Goal: Task Accomplishment & Management: Complete application form

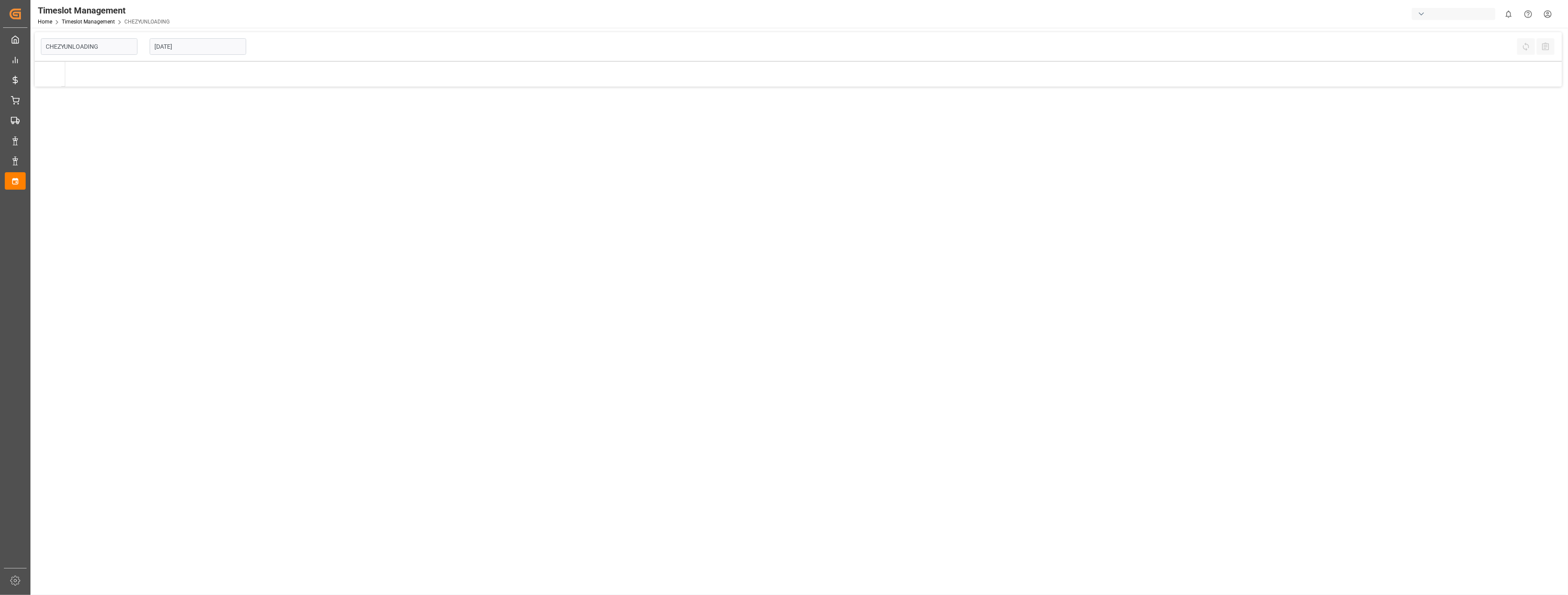
type input "Chezy Unloading"
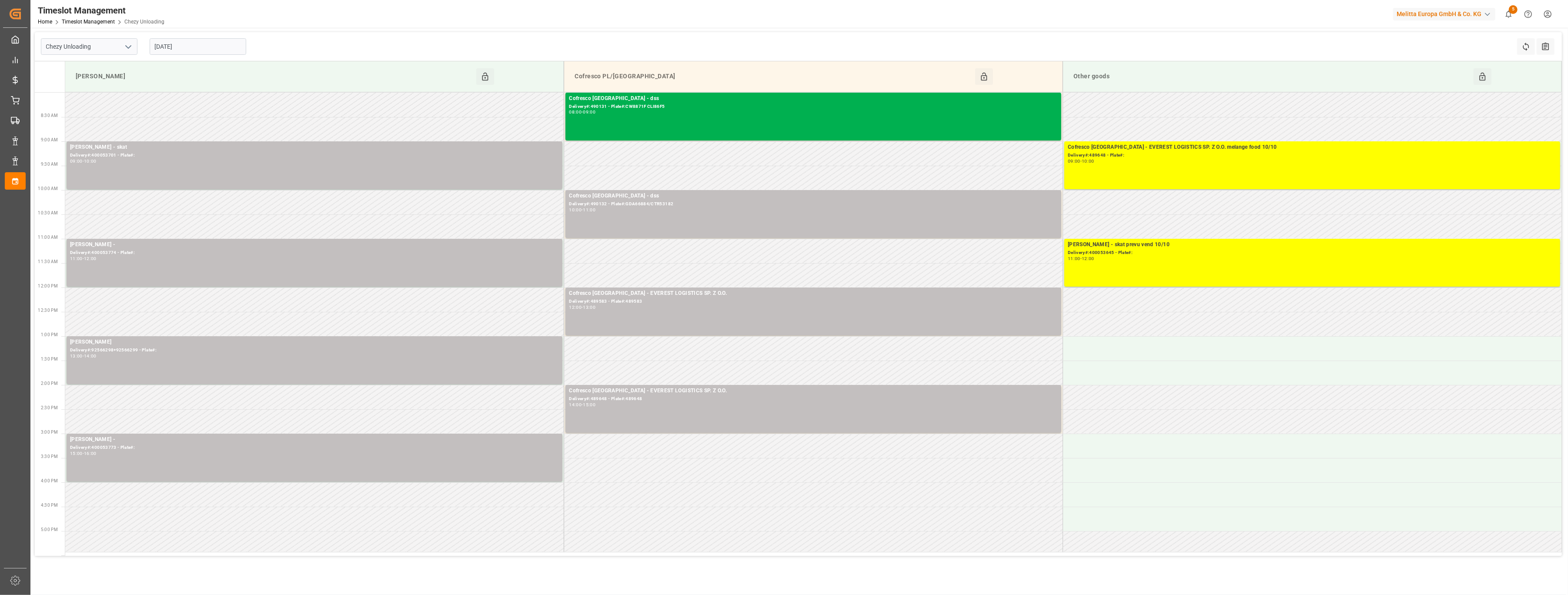
click at [226, 57] on div "[DATE]" at bounding box center [198, 46] width 109 height 29
click at [227, 49] on input "[DATE]" at bounding box center [198, 46] width 97 height 16
click at [231, 117] on span "10" at bounding box center [228, 116] width 5 height 6
type input "[DATE]"
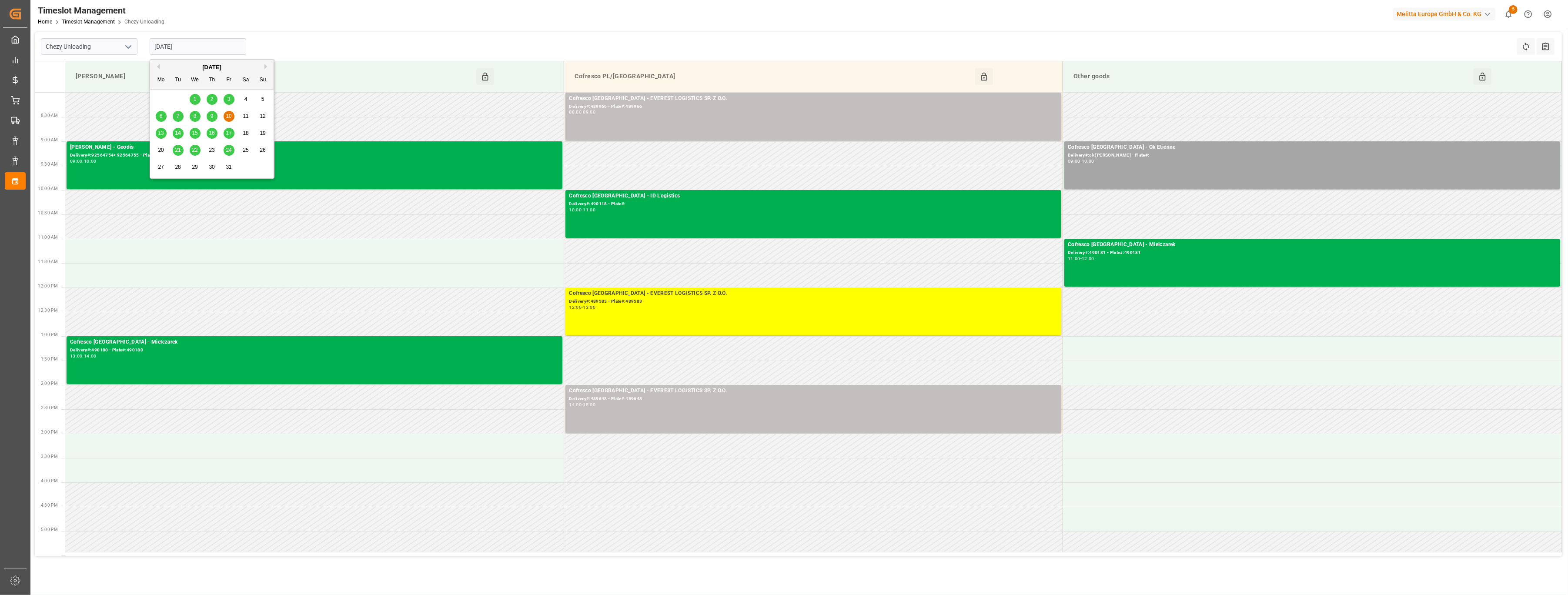
click at [220, 46] on input "[DATE]" at bounding box center [198, 46] width 97 height 16
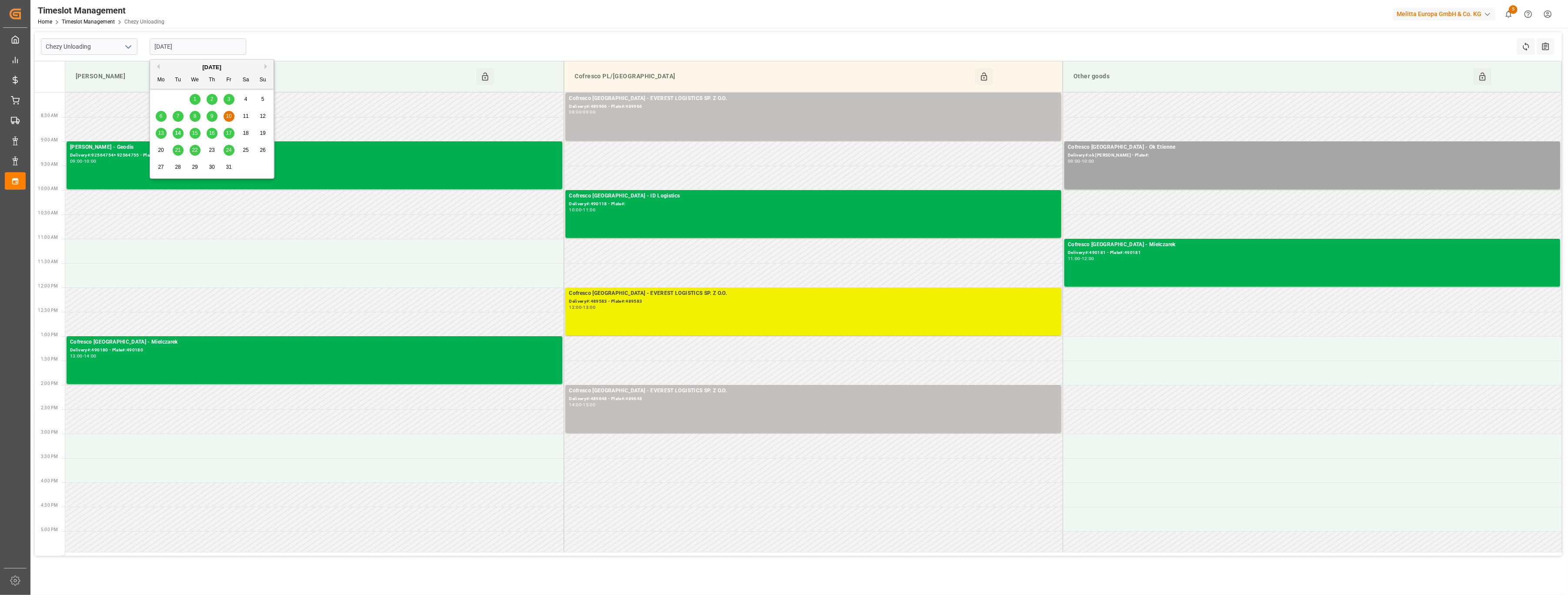
click at [900, 307] on div "12:00 - 13:00" at bounding box center [813, 308] width 489 height 5
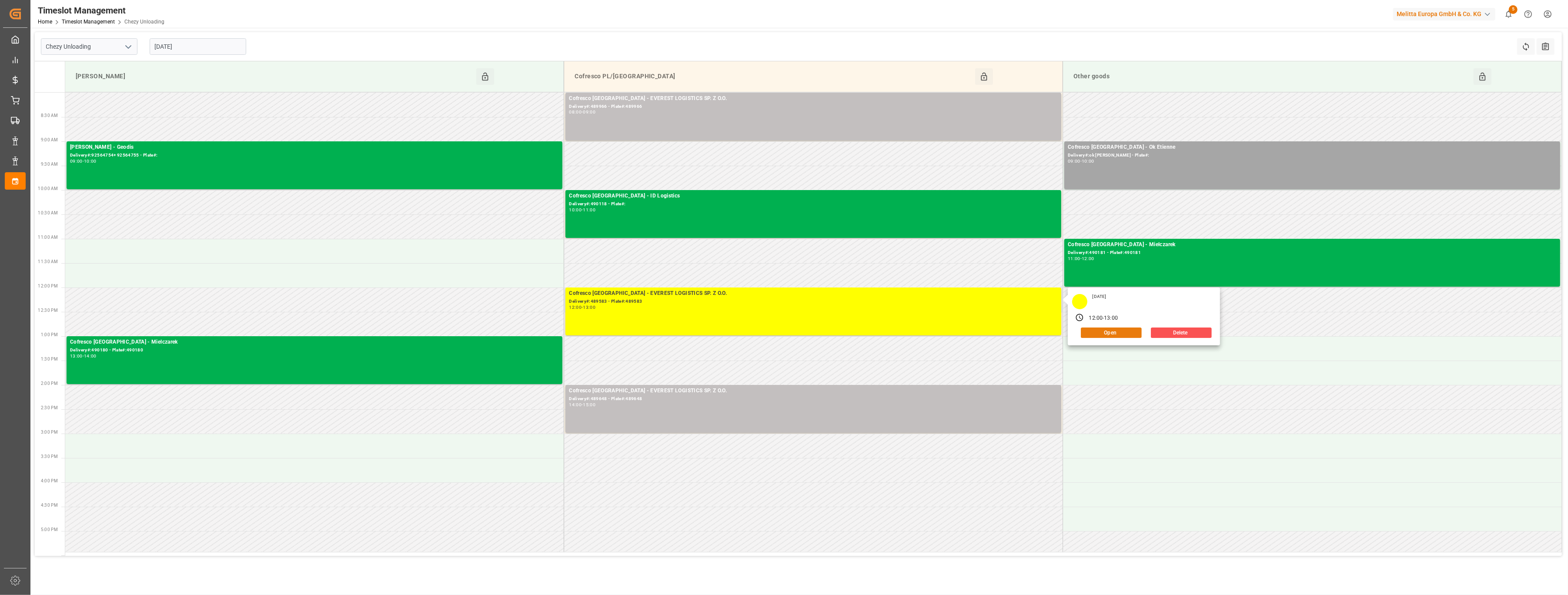
click at [1113, 336] on button "Open" at bounding box center [1111, 332] width 61 height 10
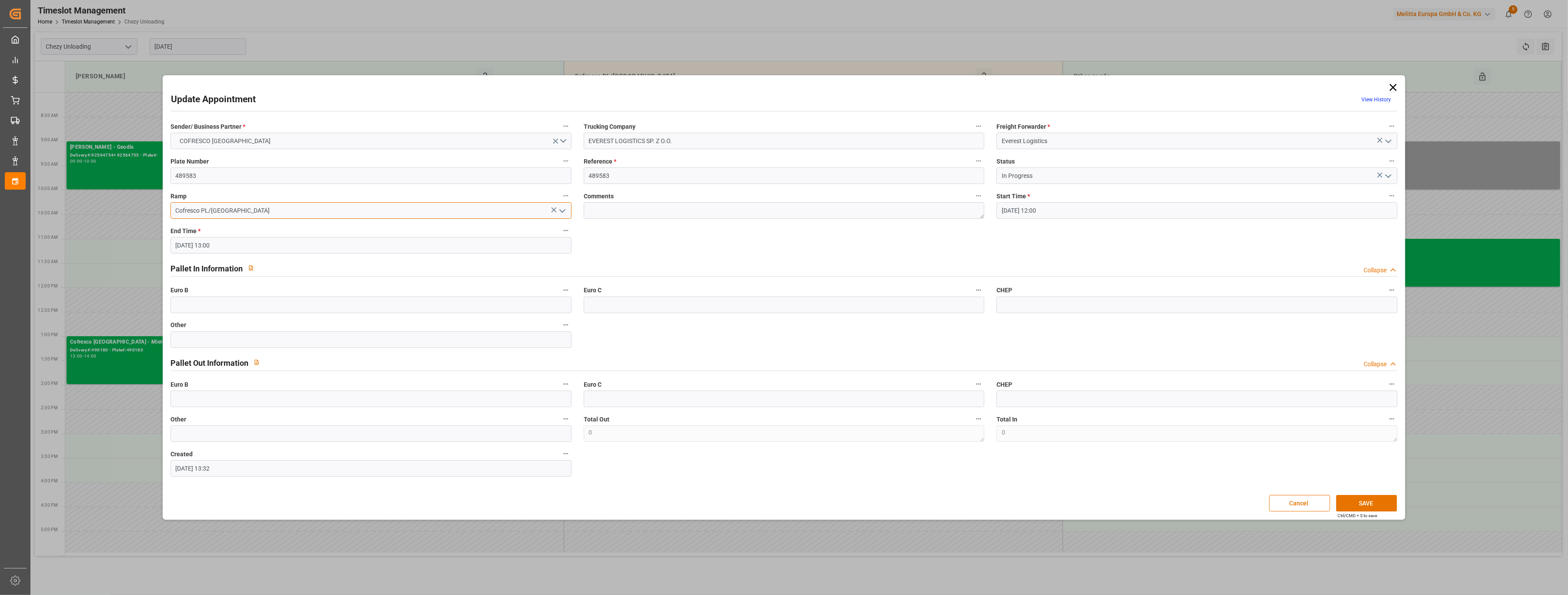
click at [568, 211] on input "Cofresco PL/[GEOGRAPHIC_DATA]" at bounding box center [371, 210] width 401 height 16
click at [562, 211] on icon "open menu" at bounding box center [562, 211] width 10 height 10
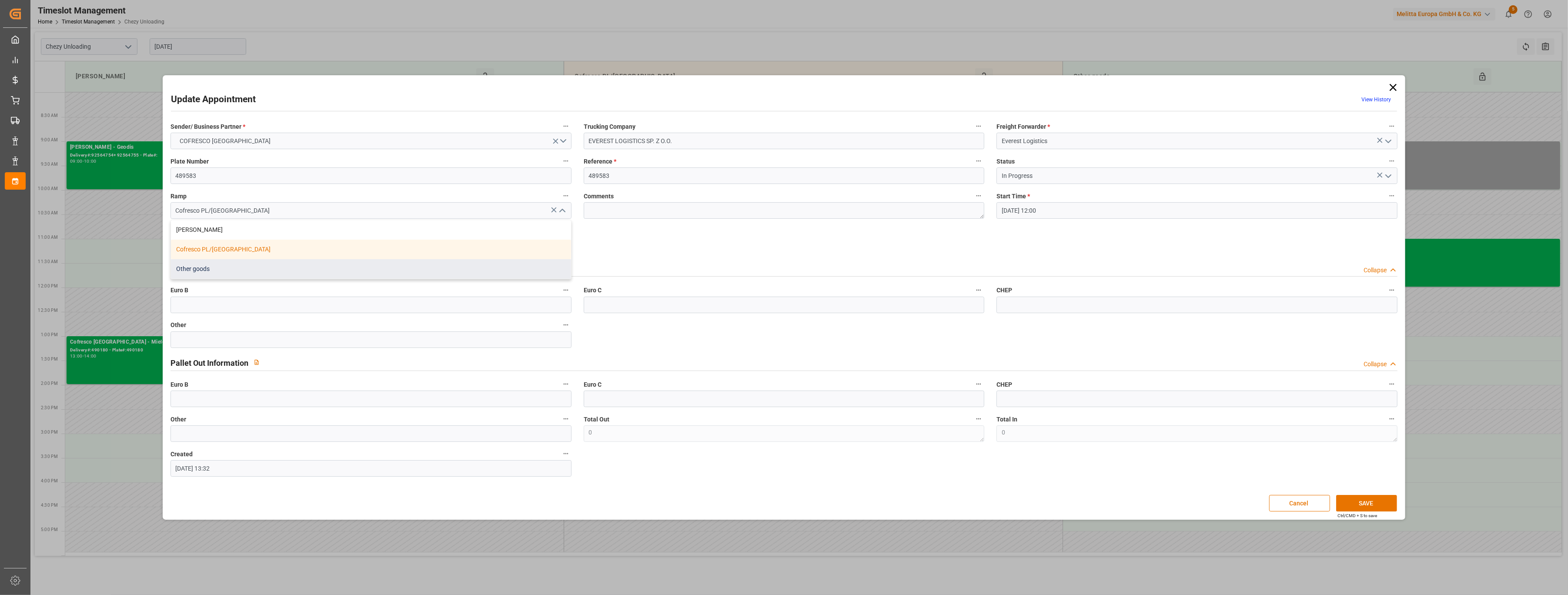
click at [463, 264] on div "Other goods" at bounding box center [371, 269] width 400 height 19
type input "Other goods"
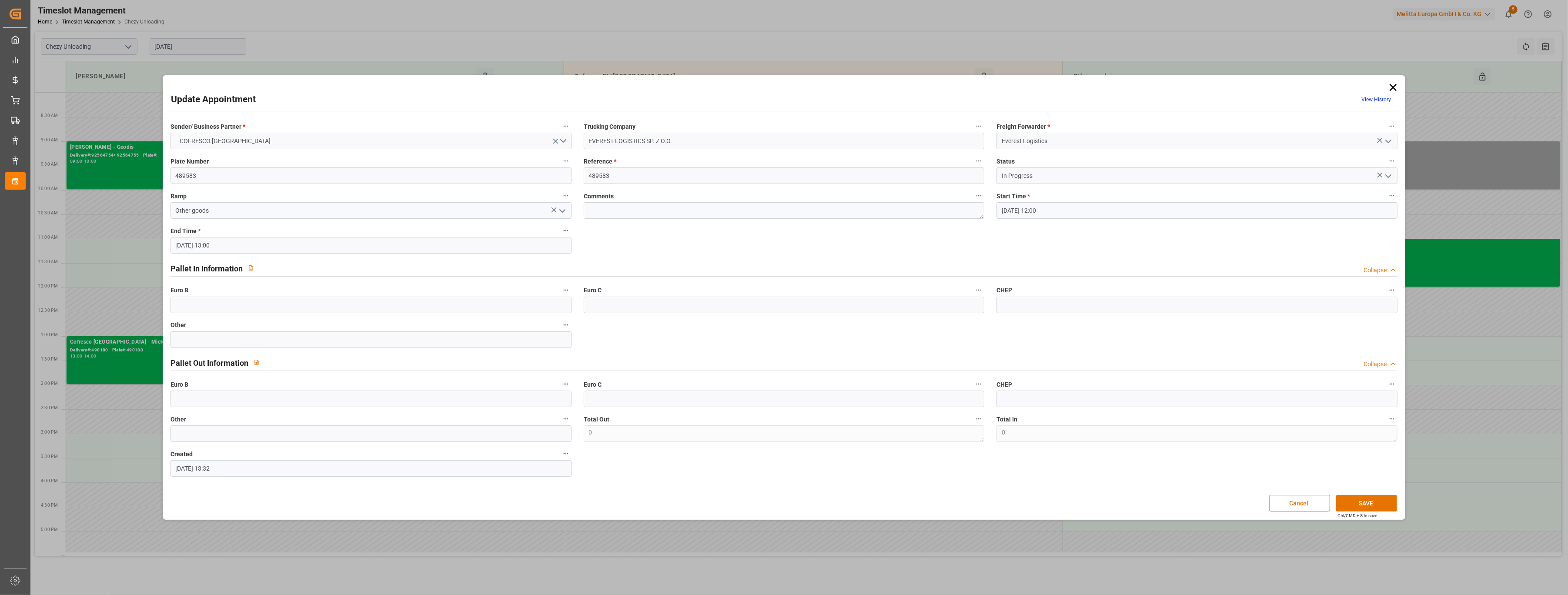
click at [1071, 206] on input "[DATE] 12:00" at bounding box center [1197, 210] width 401 height 16
click at [1027, 299] on span "14" at bounding box center [1024, 297] width 5 height 6
click at [1136, 314] on li "15:00" at bounding box center [1139, 320] width 37 height 22
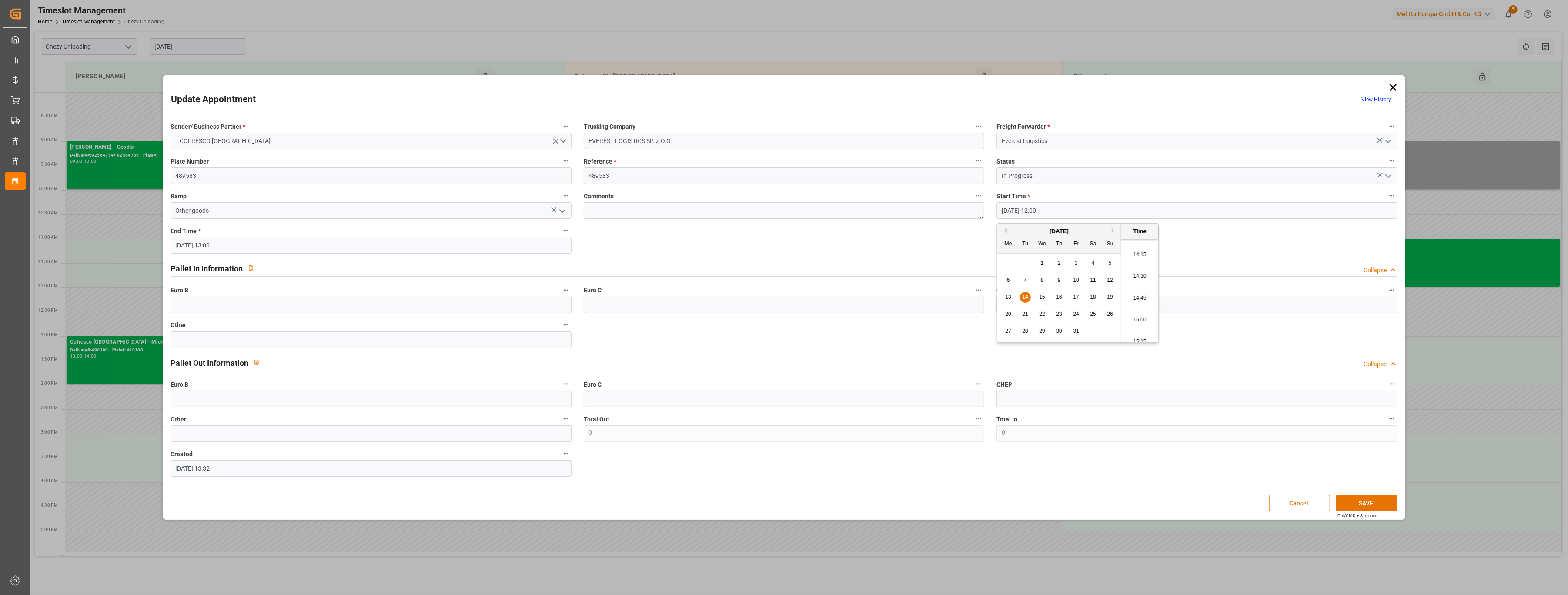
type input "[DATE] 15:00"
click at [269, 245] on input "[DATE] 13:00" at bounding box center [371, 245] width 401 height 16
click at [199, 336] on div "14" at bounding box center [199, 332] width 11 height 10
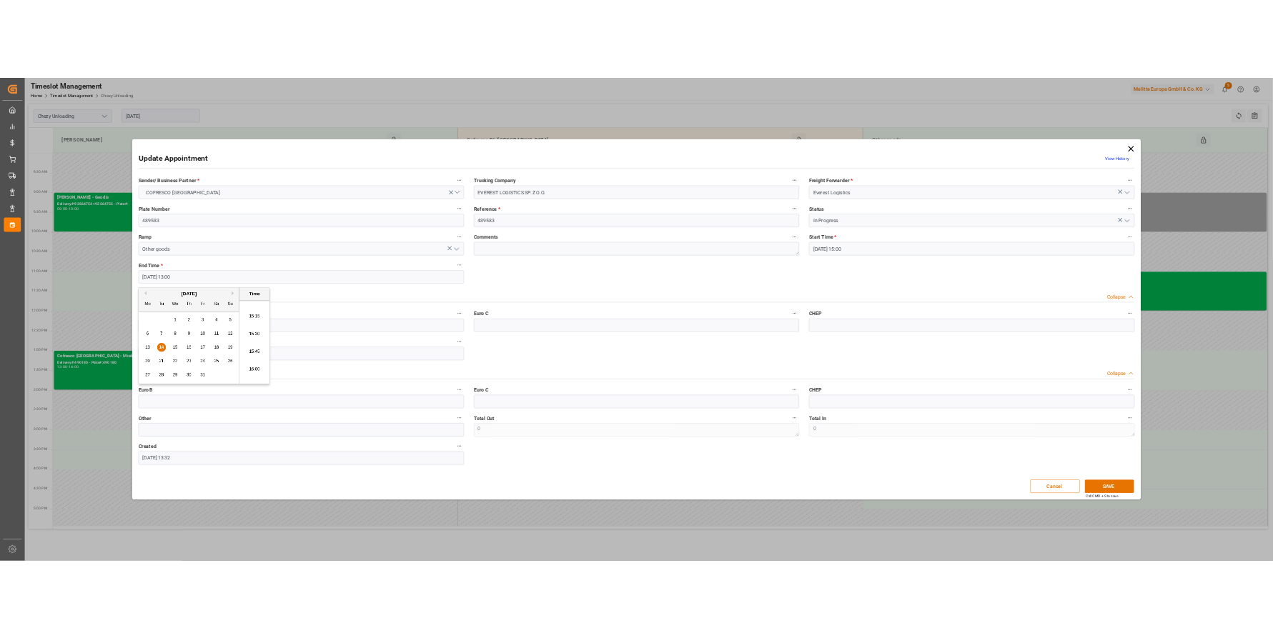
scroll to position [2267, 0]
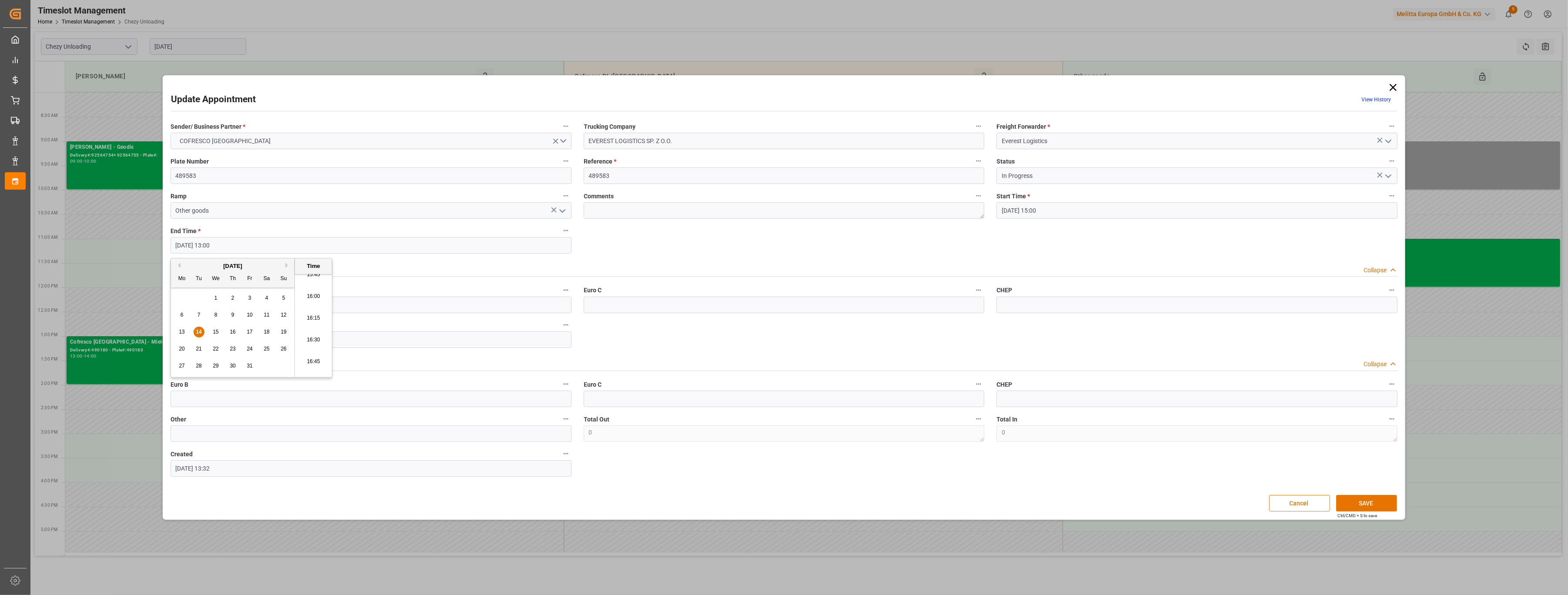
click at [315, 299] on li "16:00" at bounding box center [313, 296] width 37 height 22
type input "[DATE] 16:00"
click at [796, 134] on input "EVEREST LOGISTICS SP. Z O.O." at bounding box center [784, 141] width 401 height 16
click at [786, 138] on input "EVEREST LOGISTICS SP. Z O.O." at bounding box center [784, 141] width 401 height 16
click at [687, 139] on input "EVEREST LOGISTICS SP. Z O.O. du 120/10" at bounding box center [784, 141] width 401 height 16
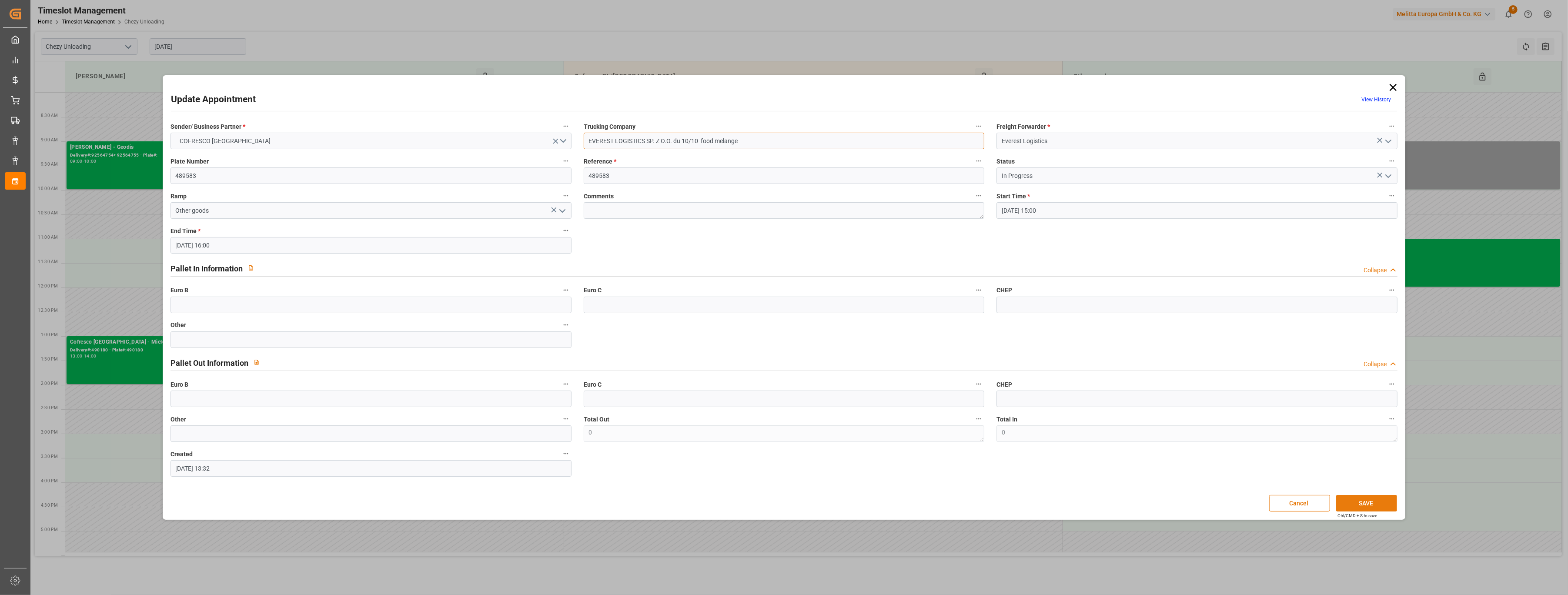
type input "EVEREST LOGISTICS SP. Z O.O. du 10/10 food melange"
click at [1362, 501] on button "SAVE" at bounding box center [1367, 503] width 61 height 16
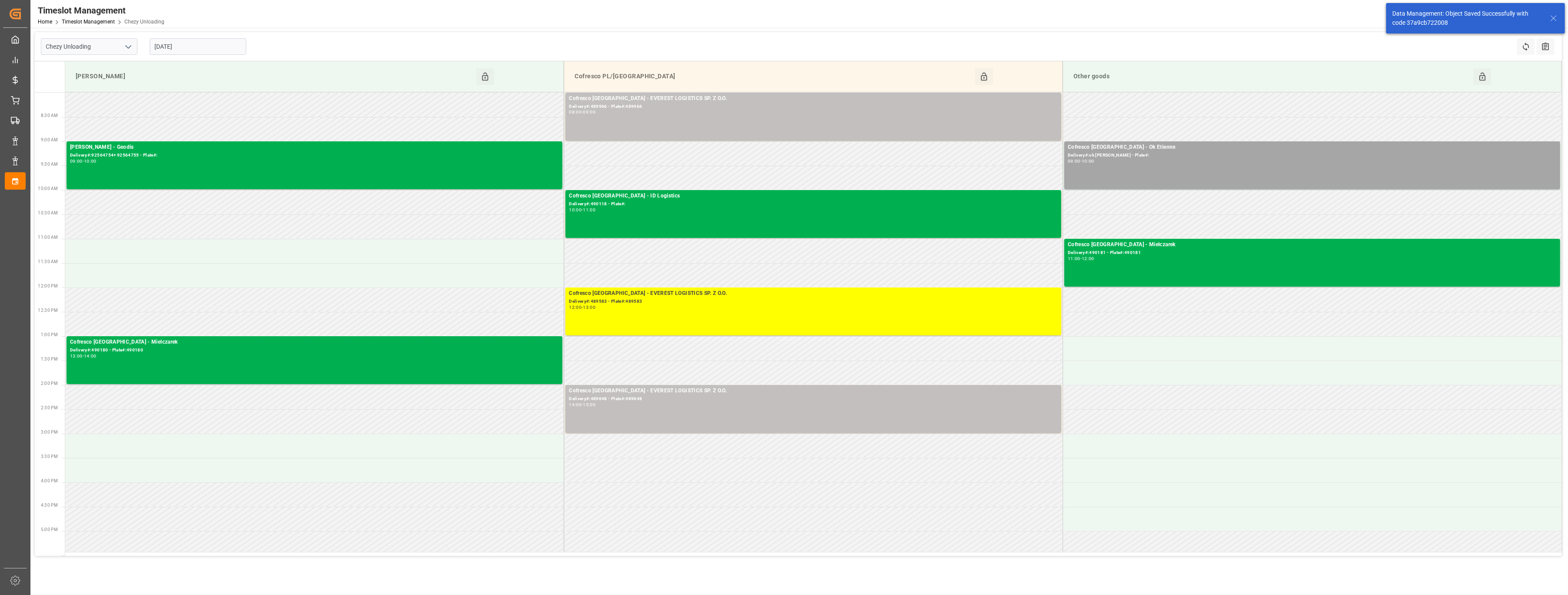
click at [196, 57] on div "[DATE]" at bounding box center [198, 46] width 109 height 29
click at [211, 44] on input "[DATE]" at bounding box center [198, 46] width 97 height 16
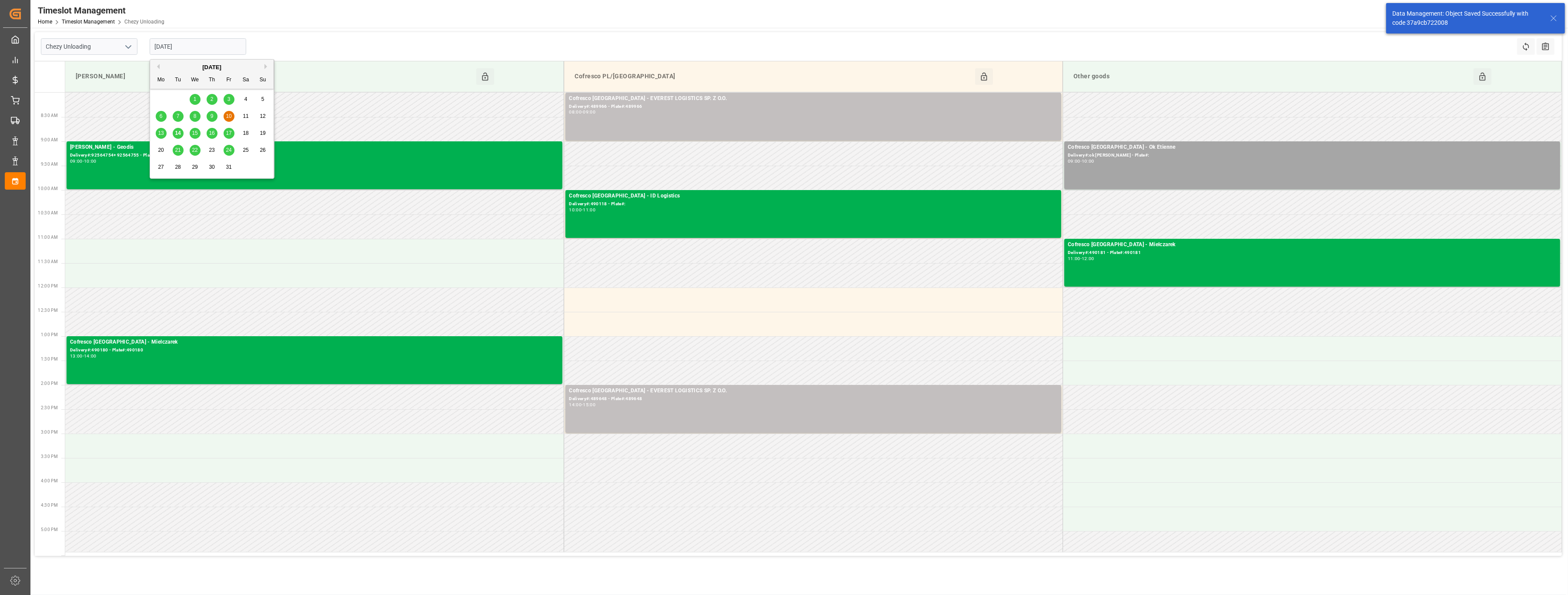
click at [178, 133] on span "14" at bounding box center [177, 133] width 5 height 6
type input "[DATE]"
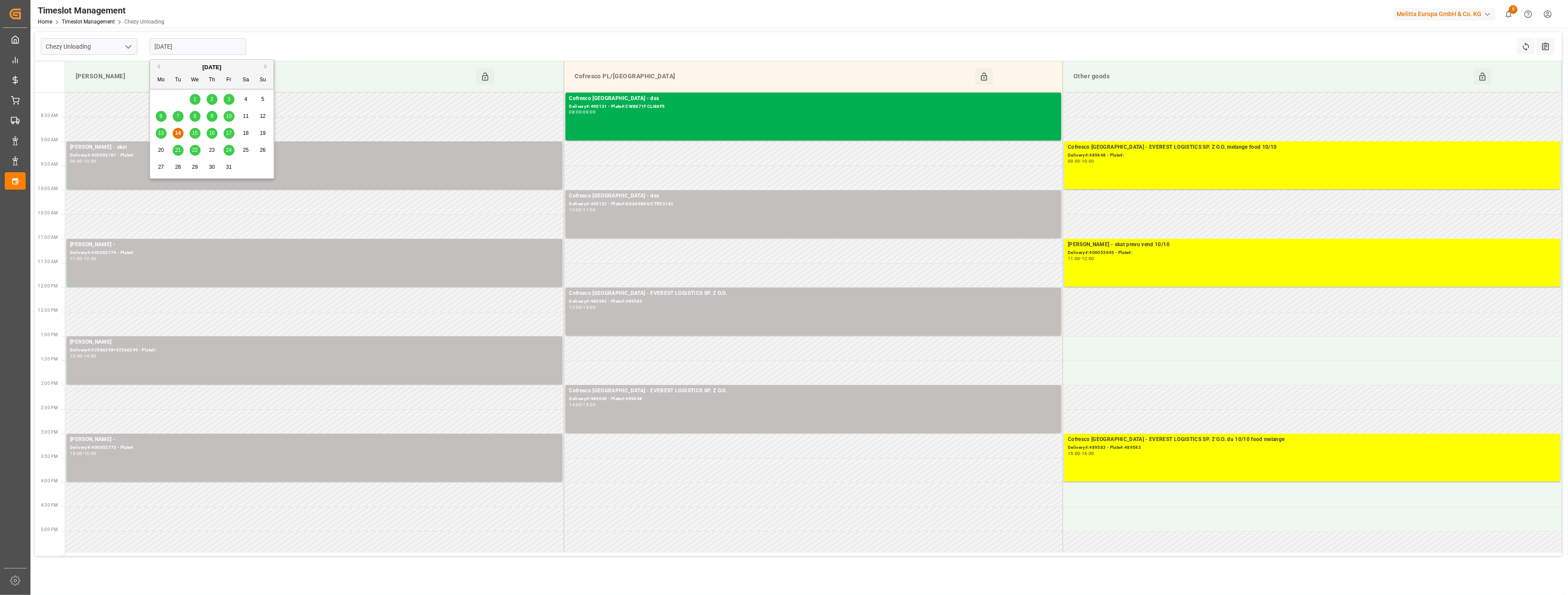
click at [200, 47] on input "[DATE]" at bounding box center [198, 46] width 97 height 16
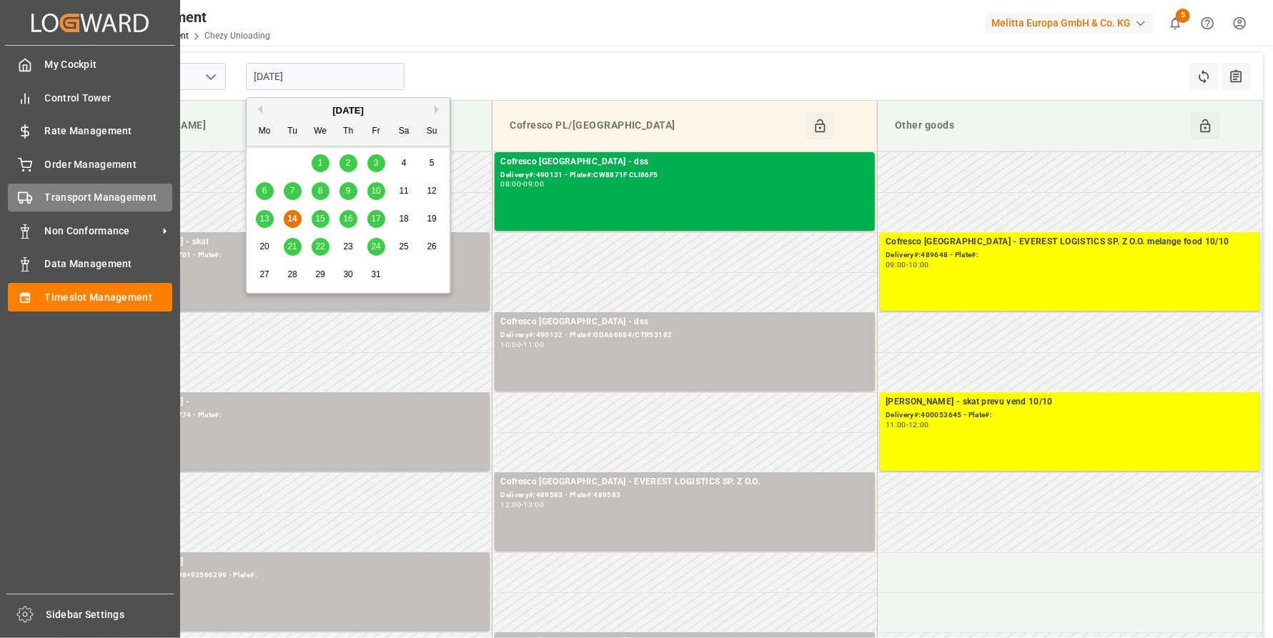
click at [28, 197] on icon at bounding box center [25, 198] width 14 height 14
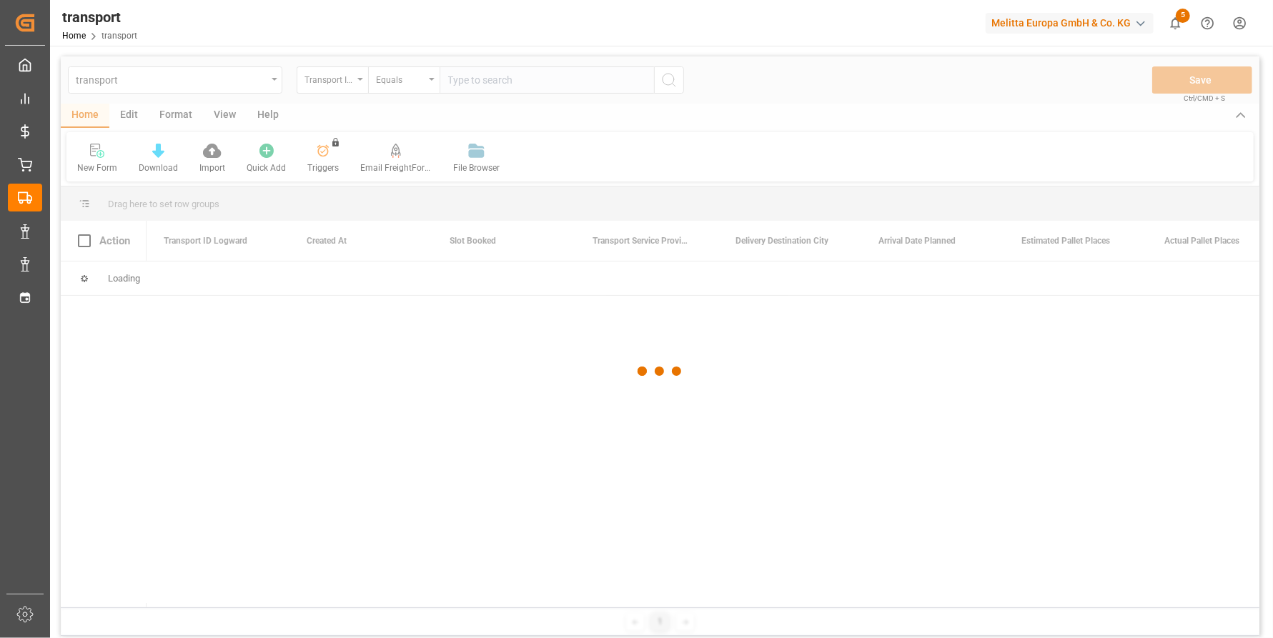
click at [497, 74] on div at bounding box center [660, 371] width 1198 height 630
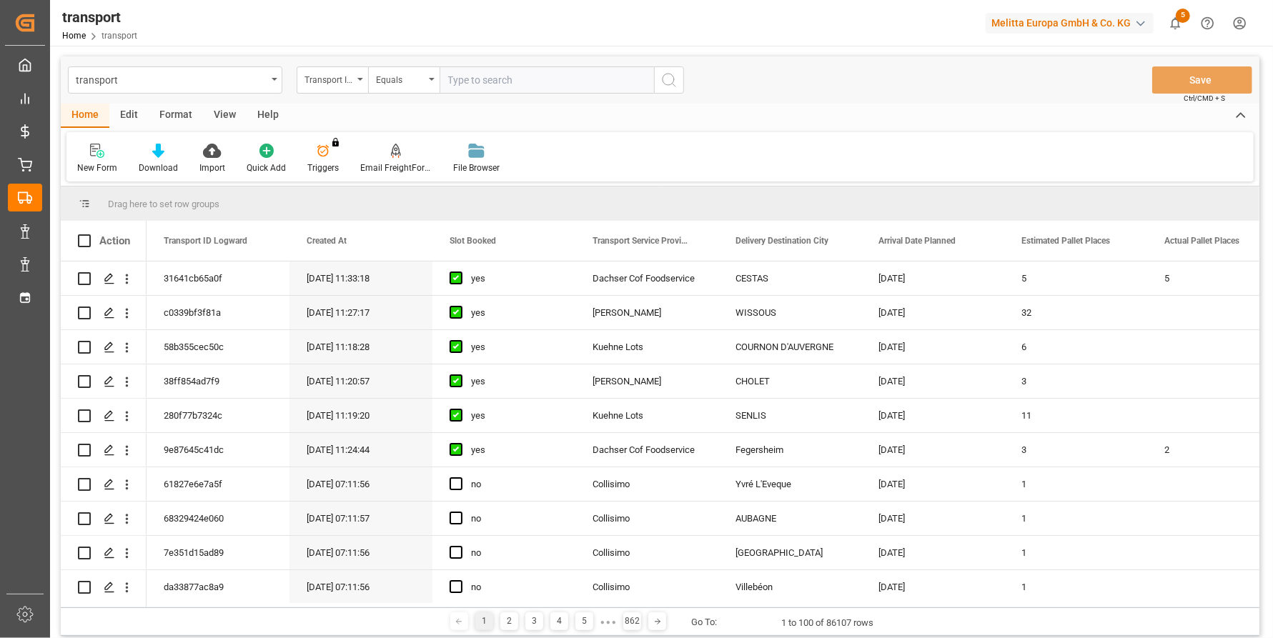
click at [487, 76] on input "text" at bounding box center [546, 79] width 214 height 27
click at [349, 79] on div "Transport ID Logward" at bounding box center [328, 78] width 49 height 16
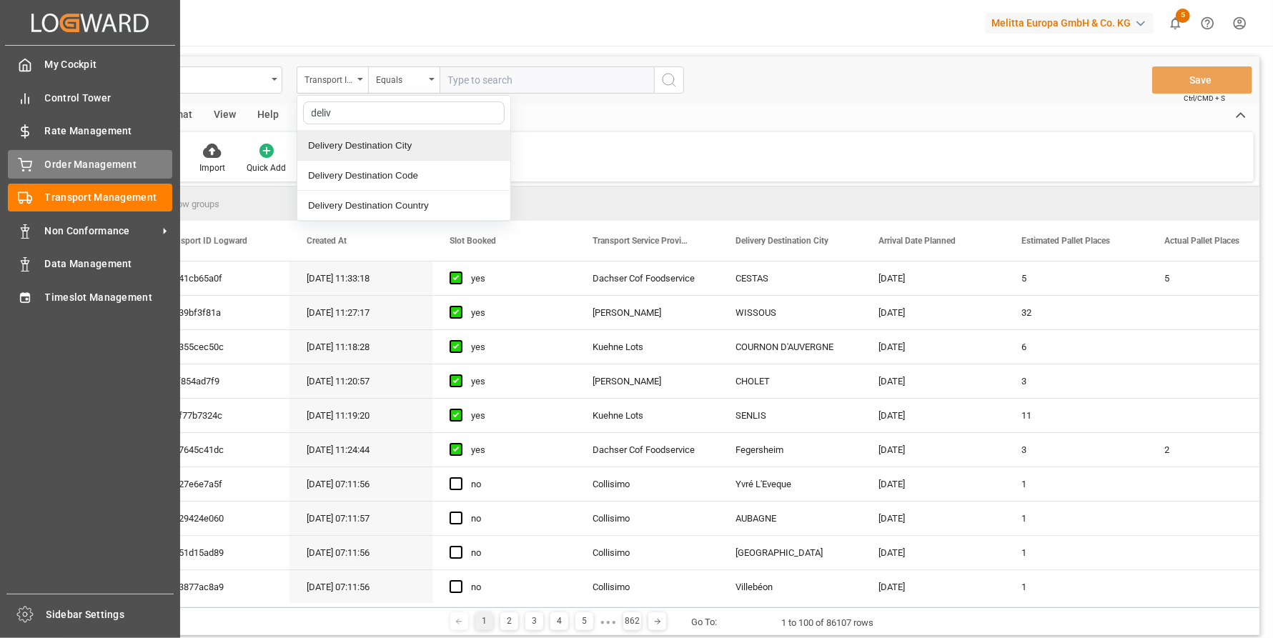
type input "deliv"
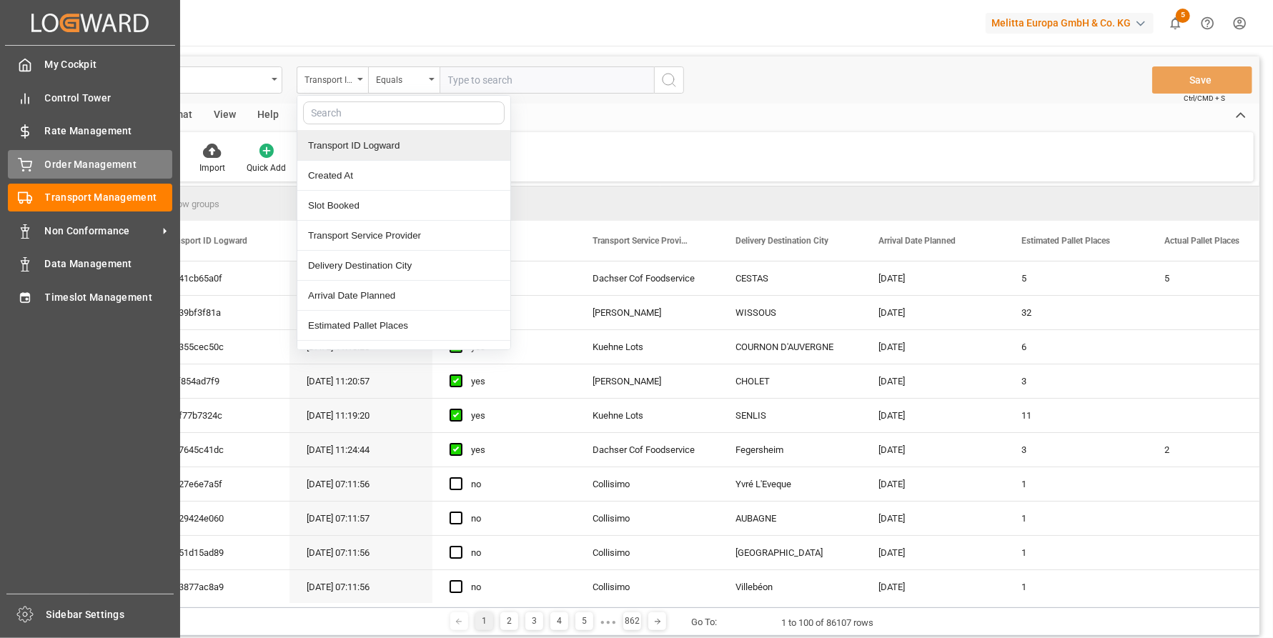
click at [39, 164] on div "Order Management Order Management" at bounding box center [90, 164] width 164 height 28
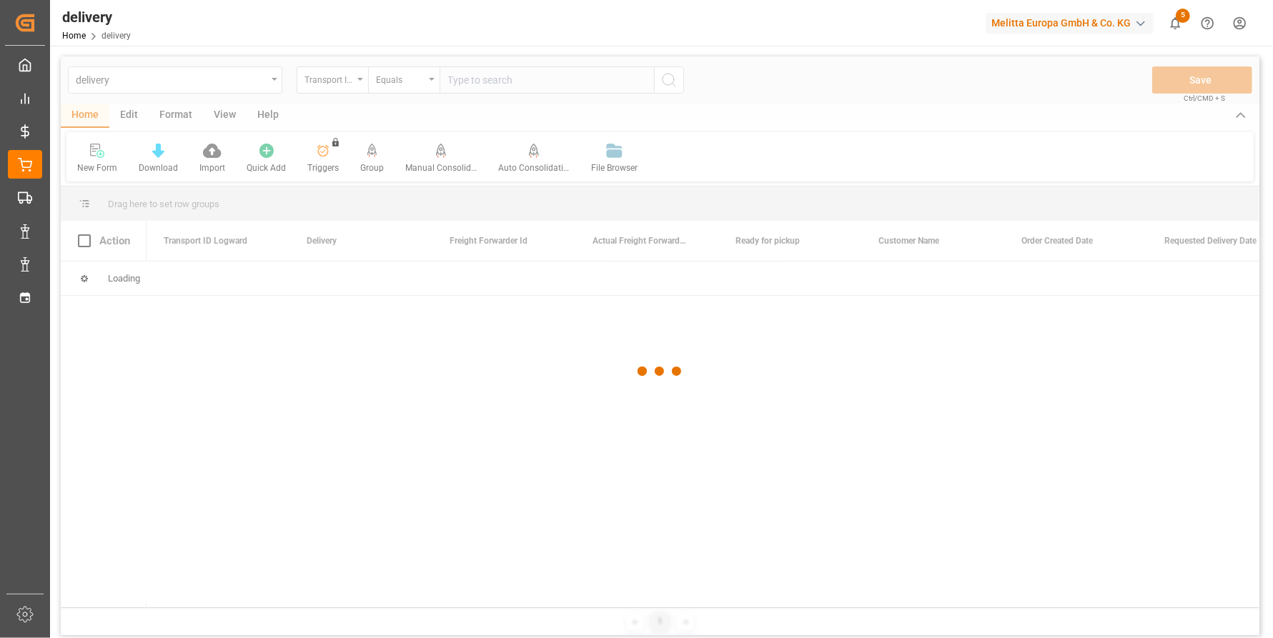
click at [360, 85] on div at bounding box center [660, 371] width 1198 height 630
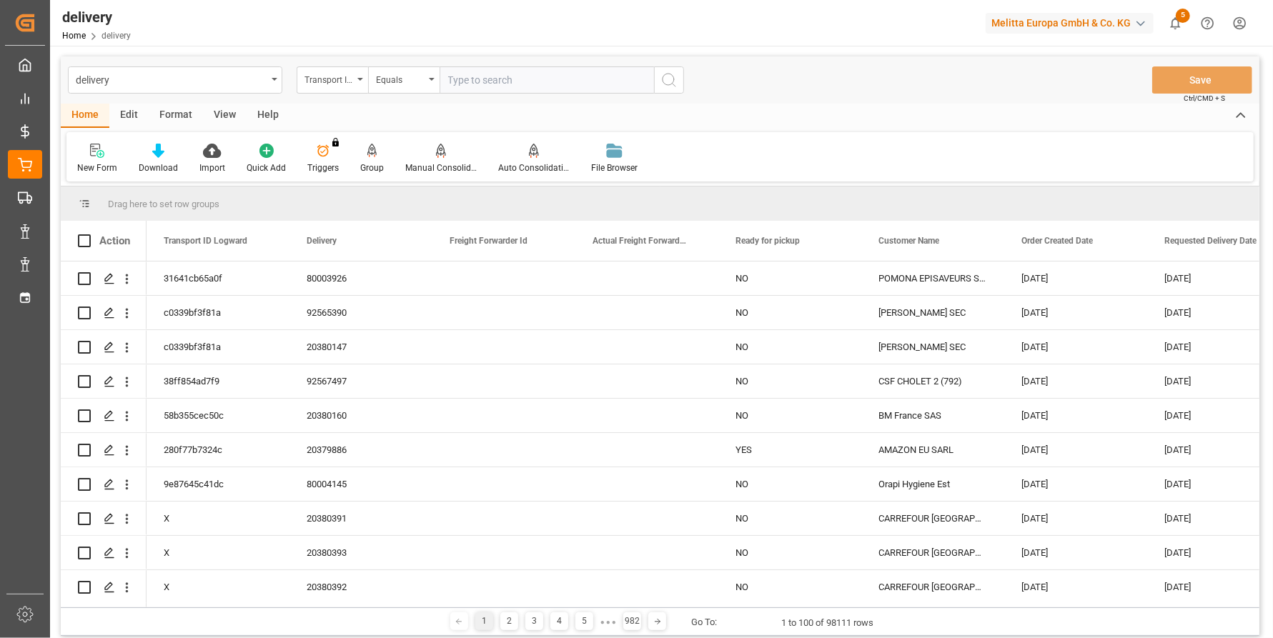
click at [360, 79] on icon "open menu" at bounding box center [360, 79] width 6 height 3
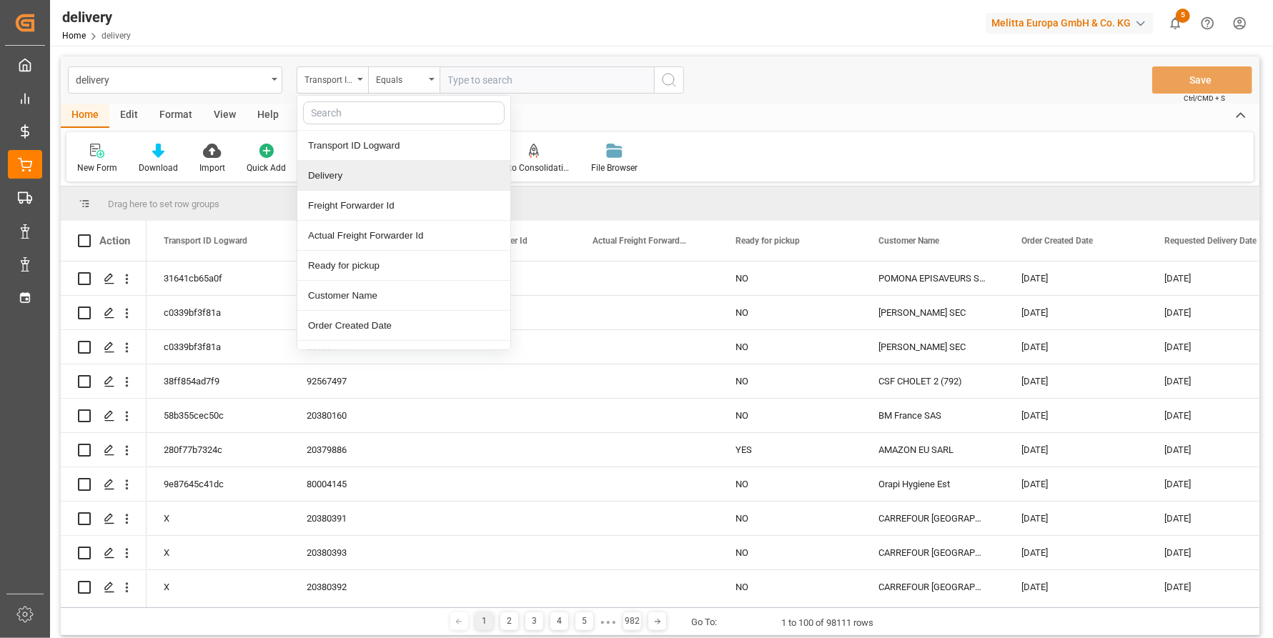
click at [339, 178] on div "Delivery" at bounding box center [403, 176] width 213 height 30
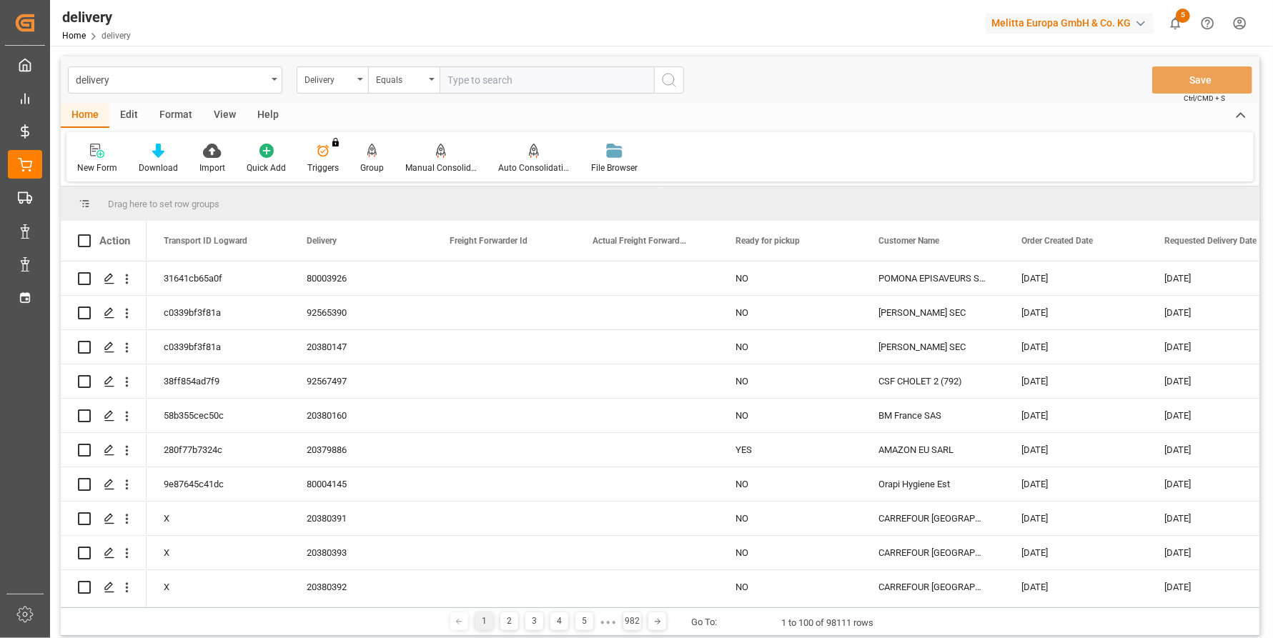
click at [477, 80] on input "text" at bounding box center [546, 79] width 214 height 27
type input "20376675"
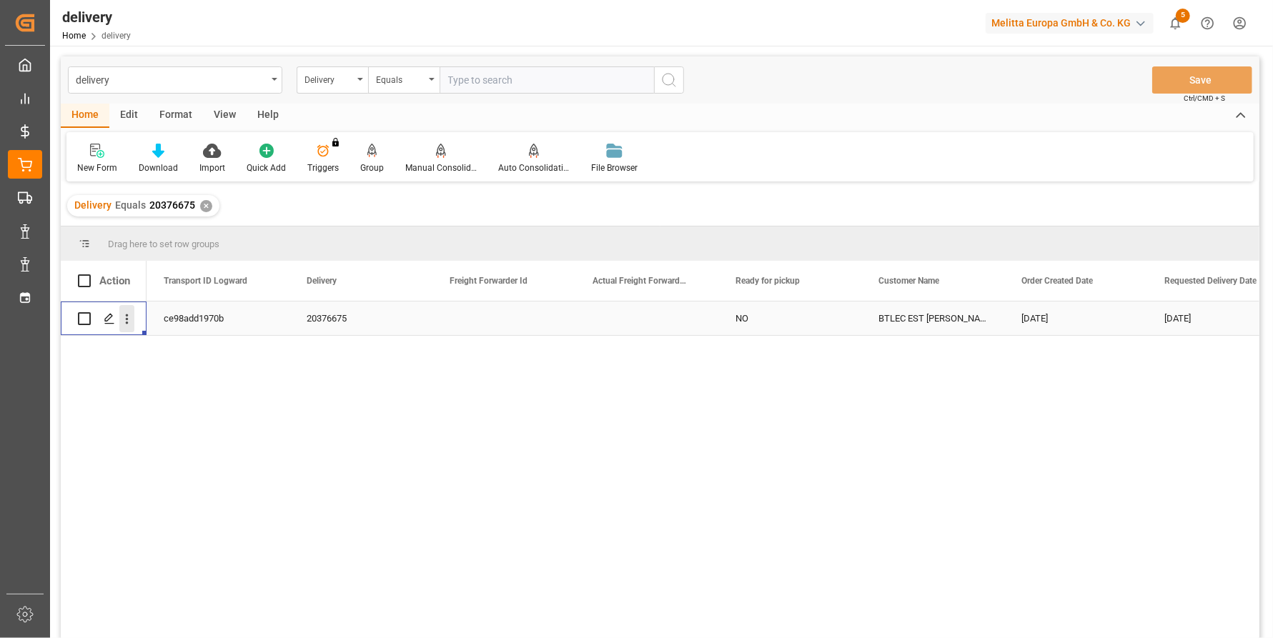
click at [132, 317] on icon "open menu" at bounding box center [126, 319] width 15 height 15
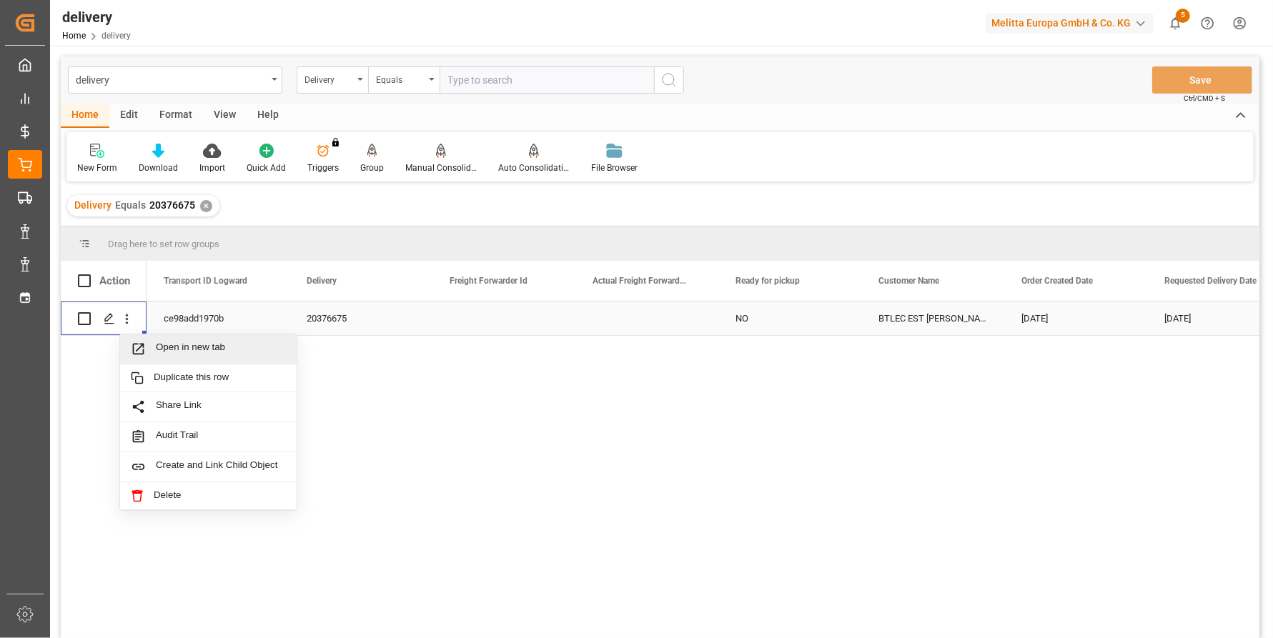
click at [161, 347] on span "Open in new tab" at bounding box center [221, 349] width 130 height 15
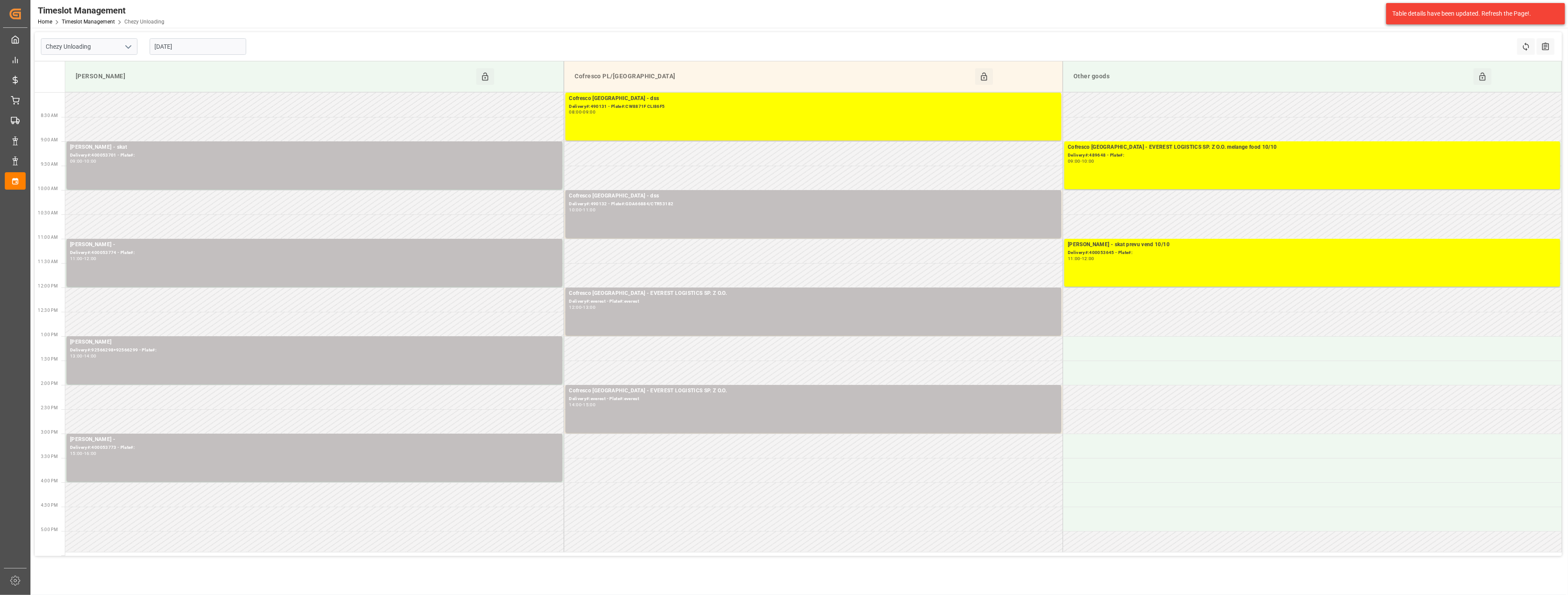
click at [203, 43] on input "[DATE]" at bounding box center [198, 46] width 97 height 16
click at [267, 69] on div "[DATE]" at bounding box center [212, 68] width 124 height 9
click at [268, 66] on button "Next Month" at bounding box center [267, 66] width 5 height 5
click at [198, 116] on div "5" at bounding box center [195, 116] width 11 height 10
type input "05-11-2025"
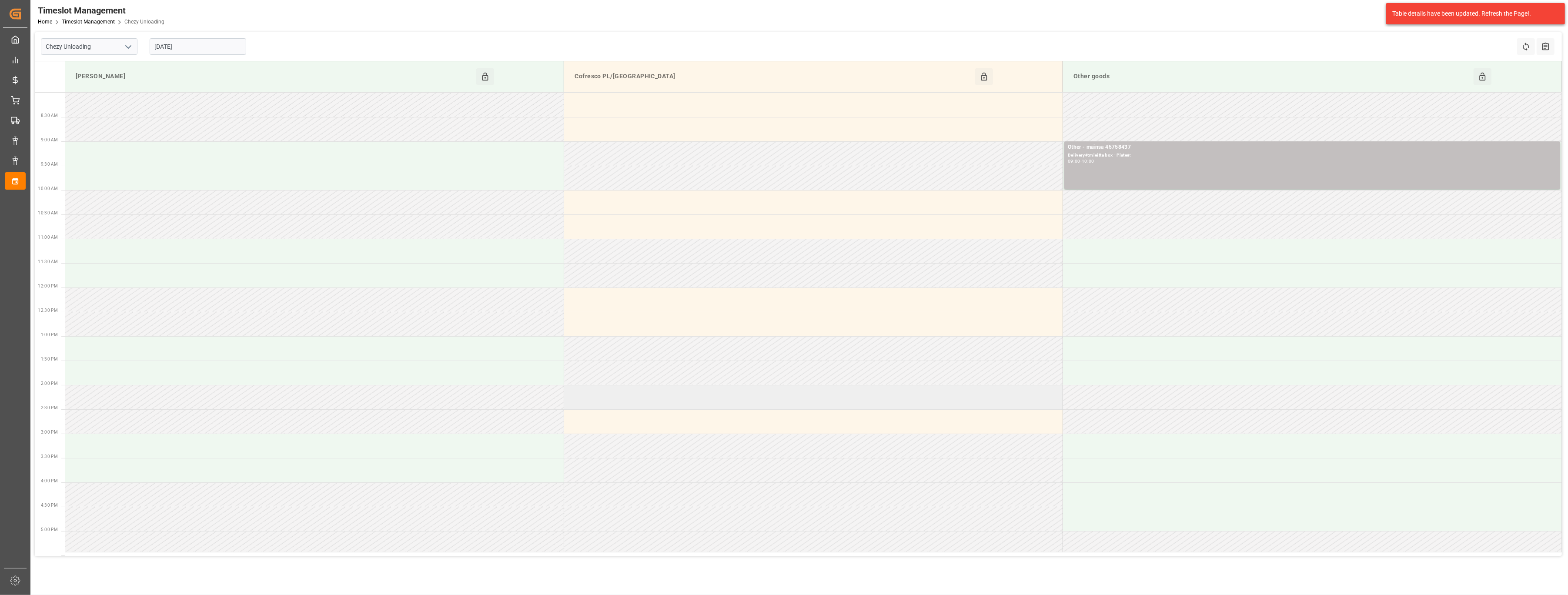
click at [665, 397] on td at bounding box center [814, 397] width 499 height 24
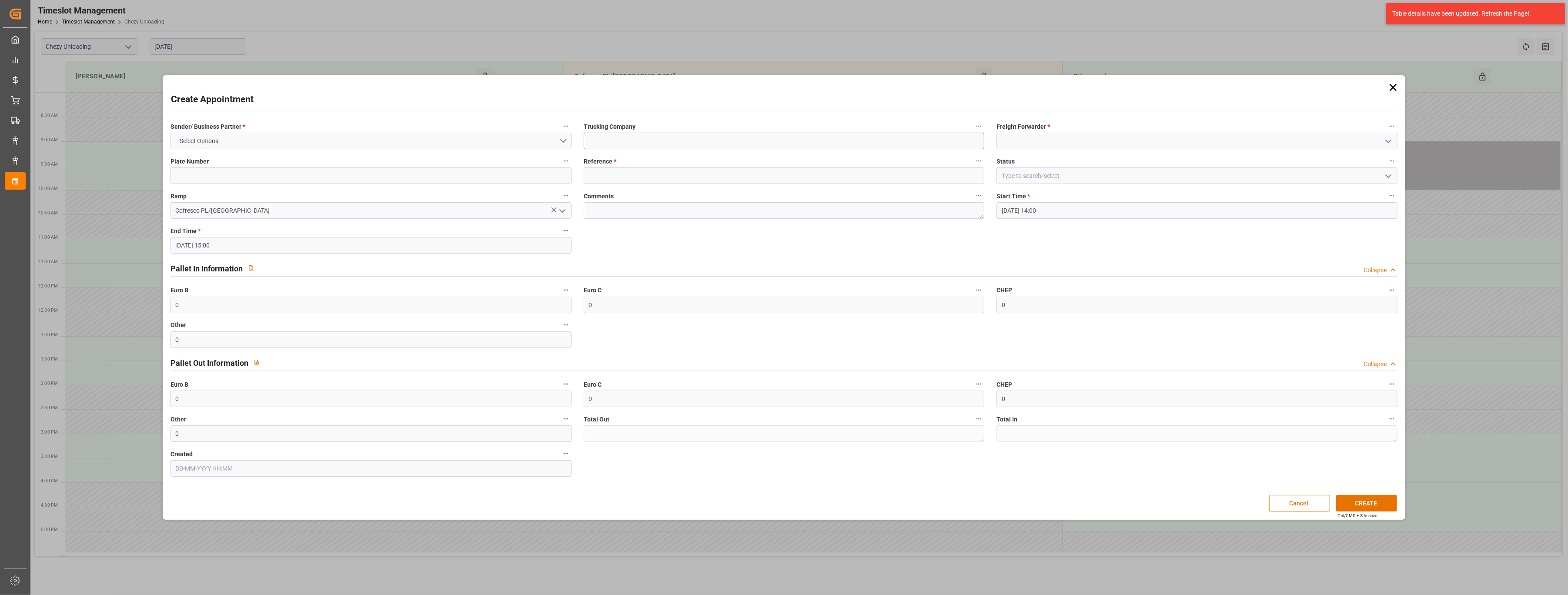
click at [620, 140] on input at bounding box center [784, 141] width 401 height 16
type input "m"
type input "bloqué, degustation café avec MKT"
click at [1016, 145] on input at bounding box center [1197, 141] width 401 height 16
type input "i"
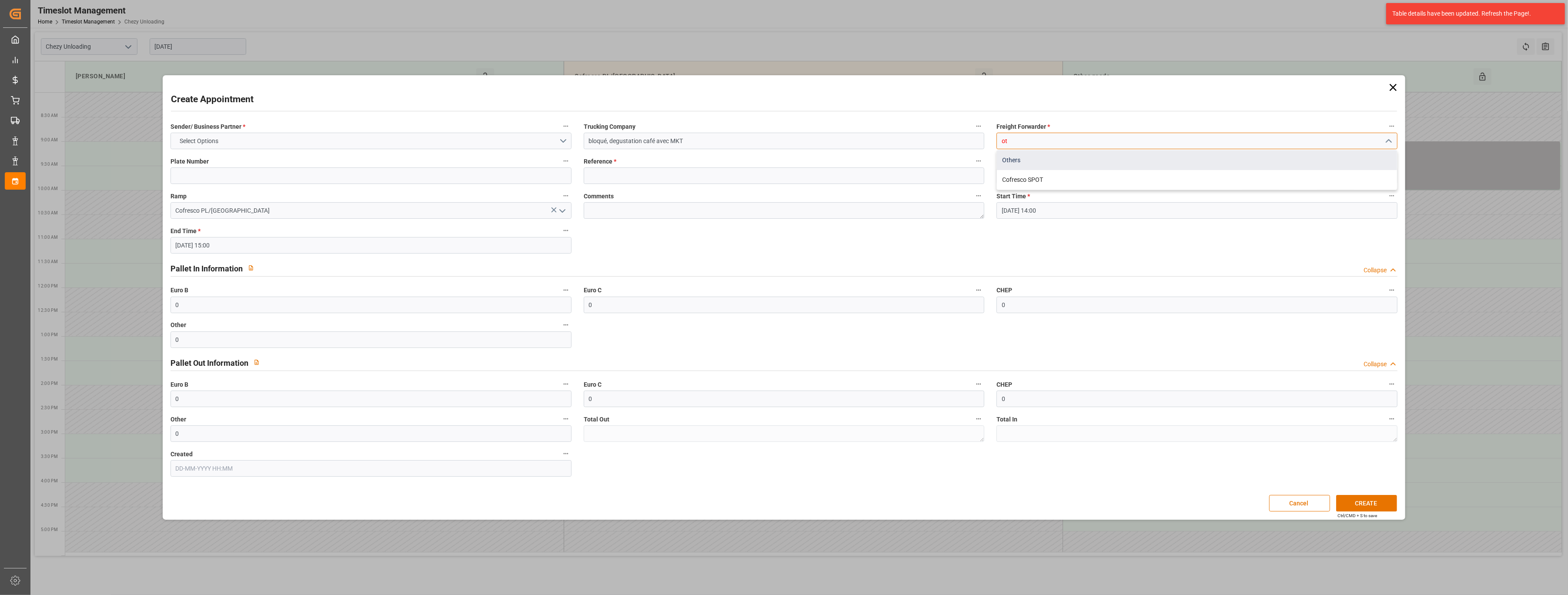
click at [1011, 162] on div "Others" at bounding box center [1197, 160] width 400 height 19
type input "Others"
click at [399, 155] on div "Plate Number" at bounding box center [371, 169] width 413 height 35
click at [401, 144] on button "Select Options" at bounding box center [371, 141] width 401 height 16
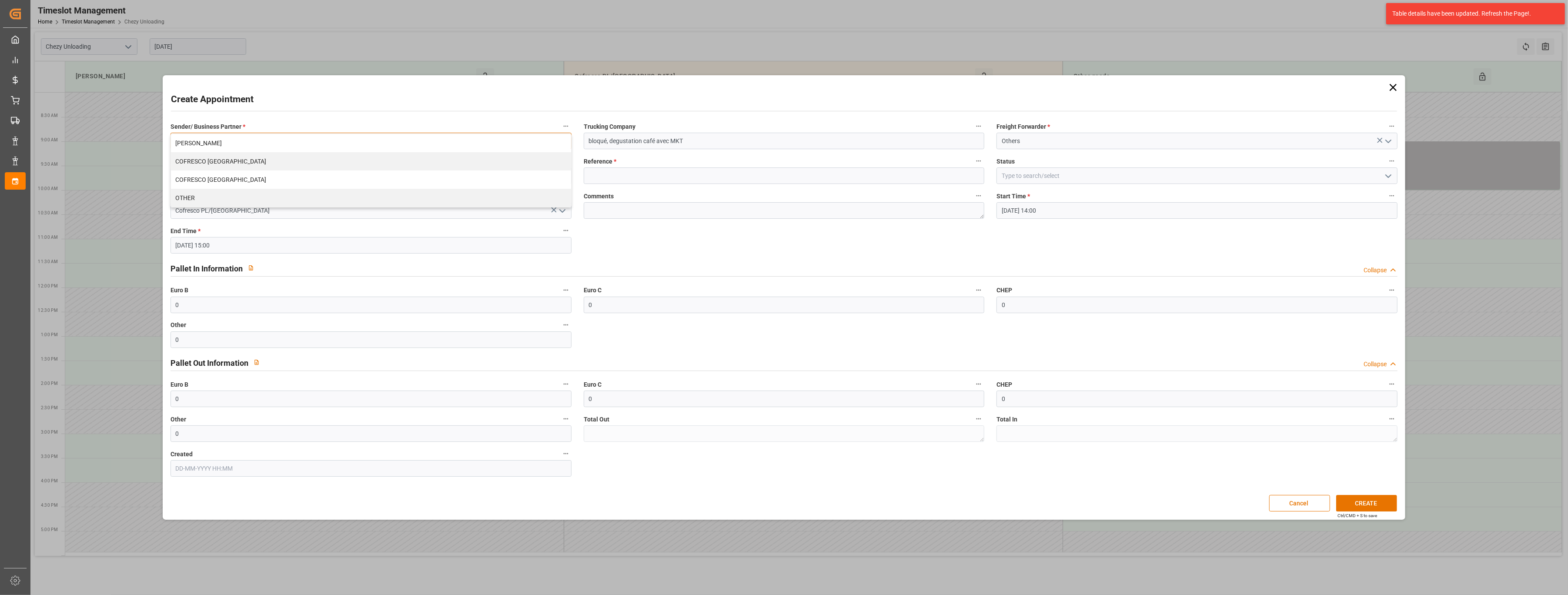
click at [368, 200] on div "OTHER" at bounding box center [371, 198] width 400 height 18
click at [638, 175] on input at bounding box center [784, 175] width 401 height 16
type input "maiil"
click at [1371, 498] on button "CREATE" at bounding box center [1367, 503] width 61 height 16
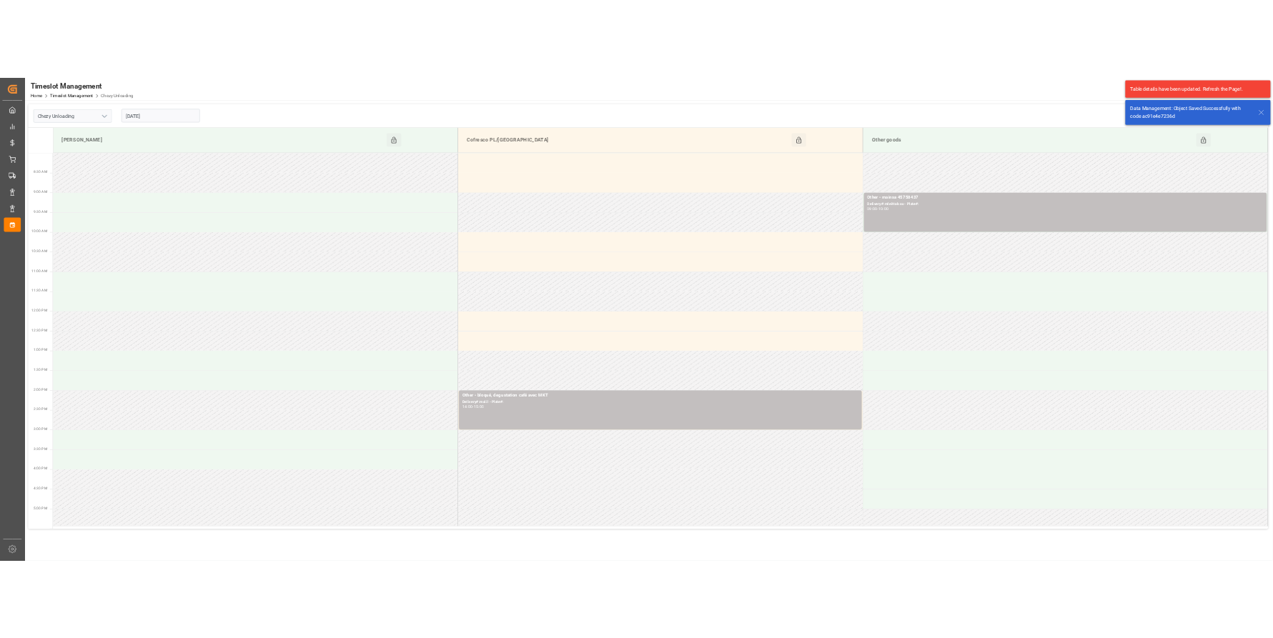
scroll to position [95, 0]
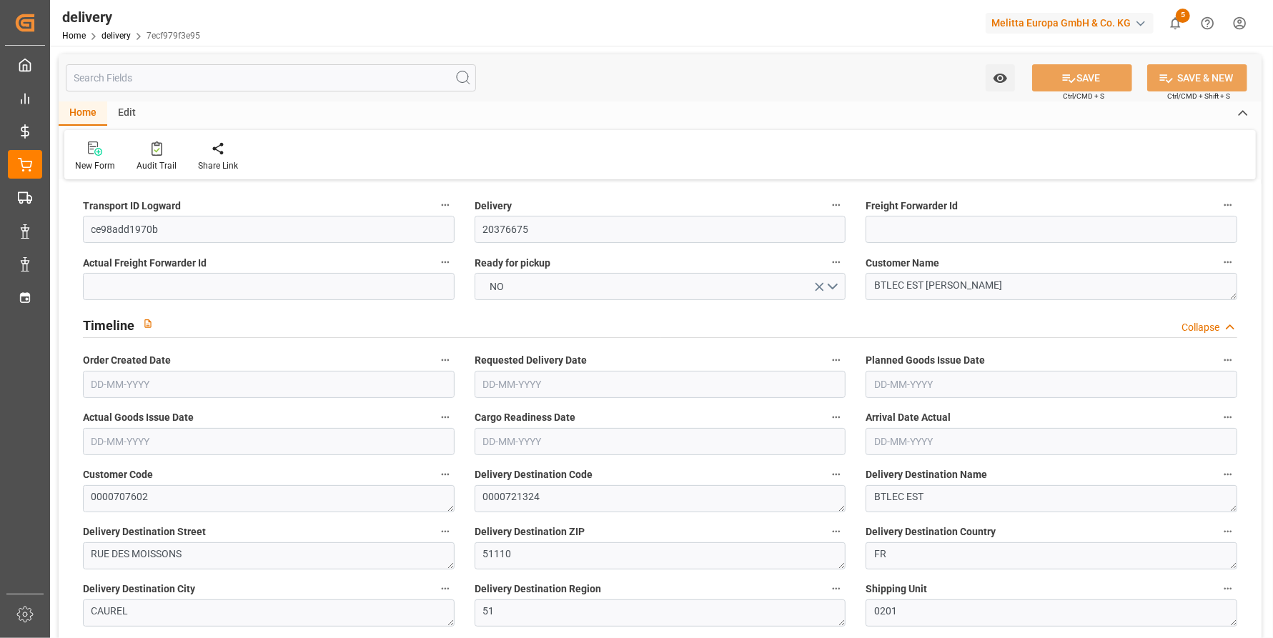
type input "[DATE]"
type input "22-08-2025 11:00"
